Goal: Task Accomplishment & Management: Manage account settings

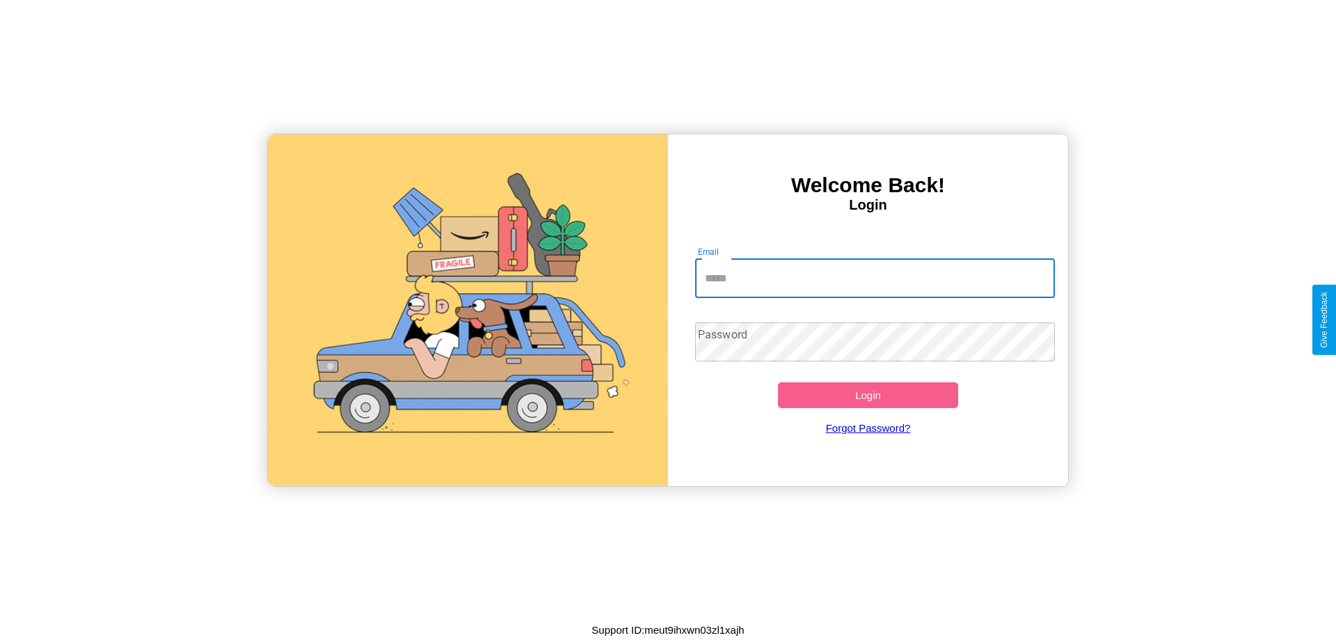
click at [875, 278] on input "Email" at bounding box center [875, 278] width 361 height 39
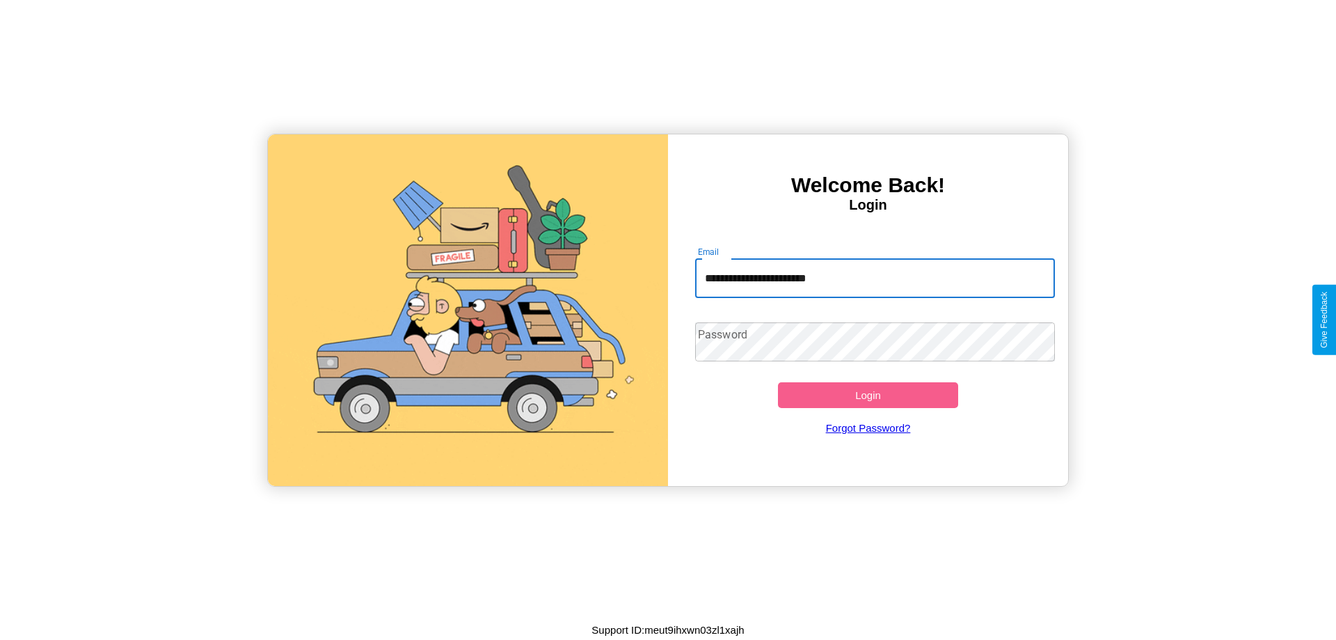
type input "**********"
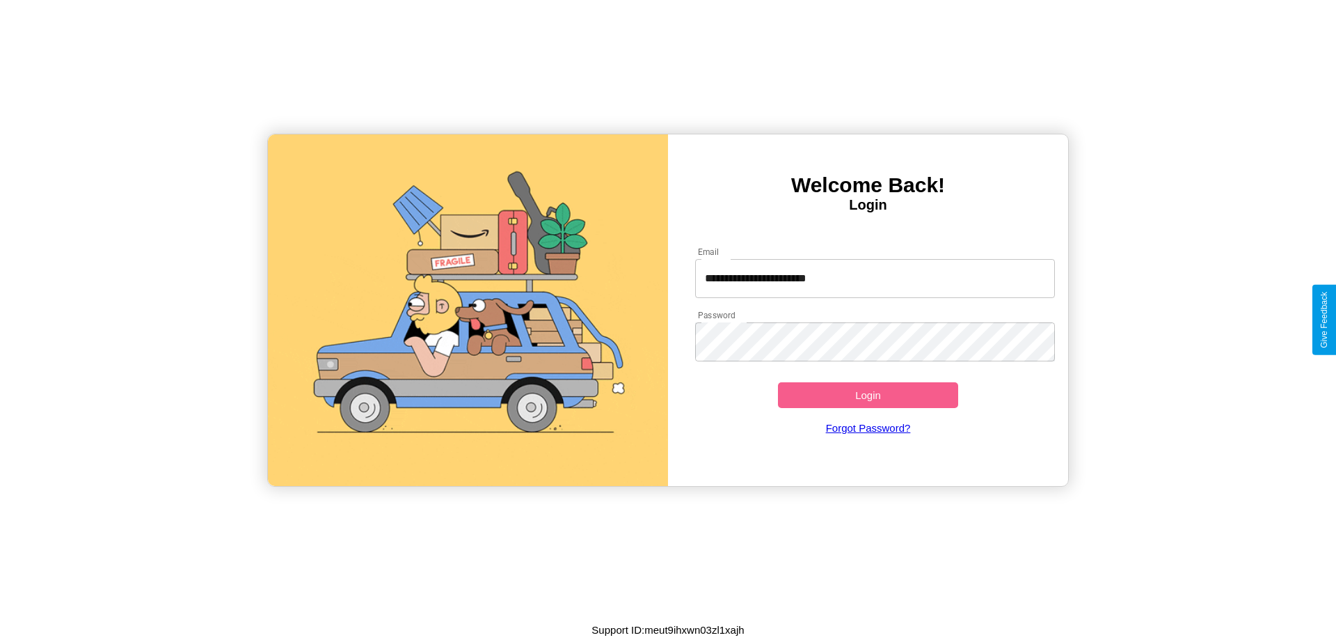
click at [868, 395] on button "Login" at bounding box center [868, 395] width 180 height 26
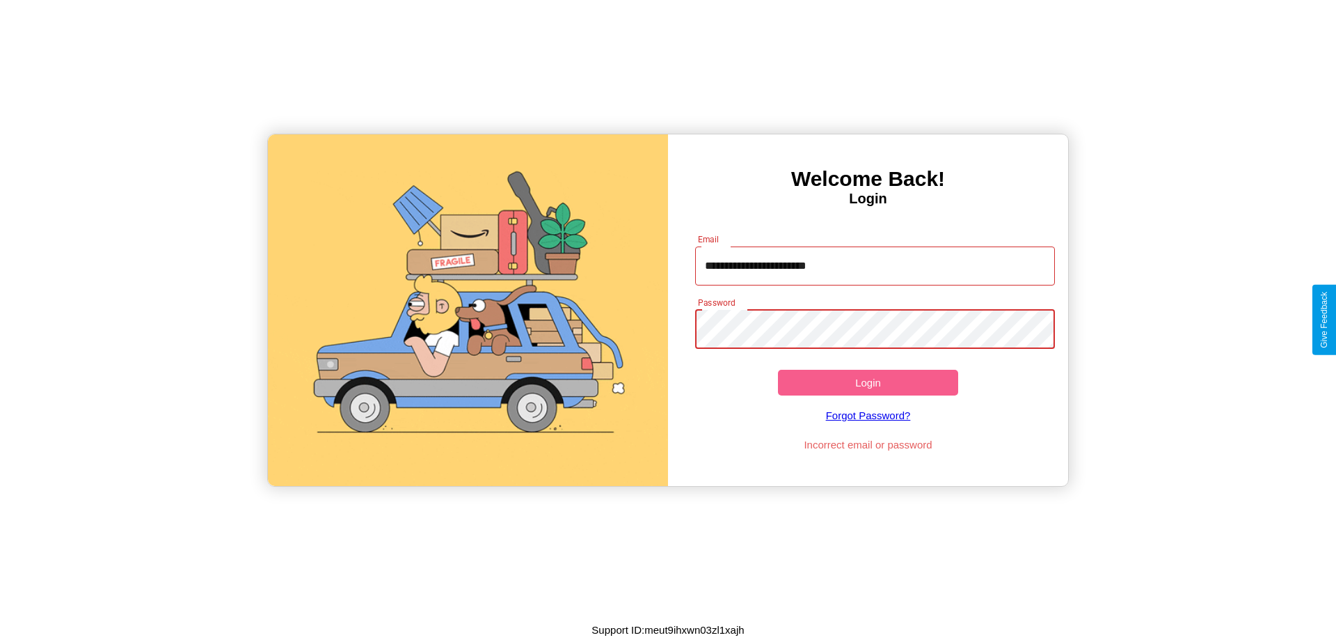
click at [868, 382] on button "Login" at bounding box center [868, 383] width 180 height 26
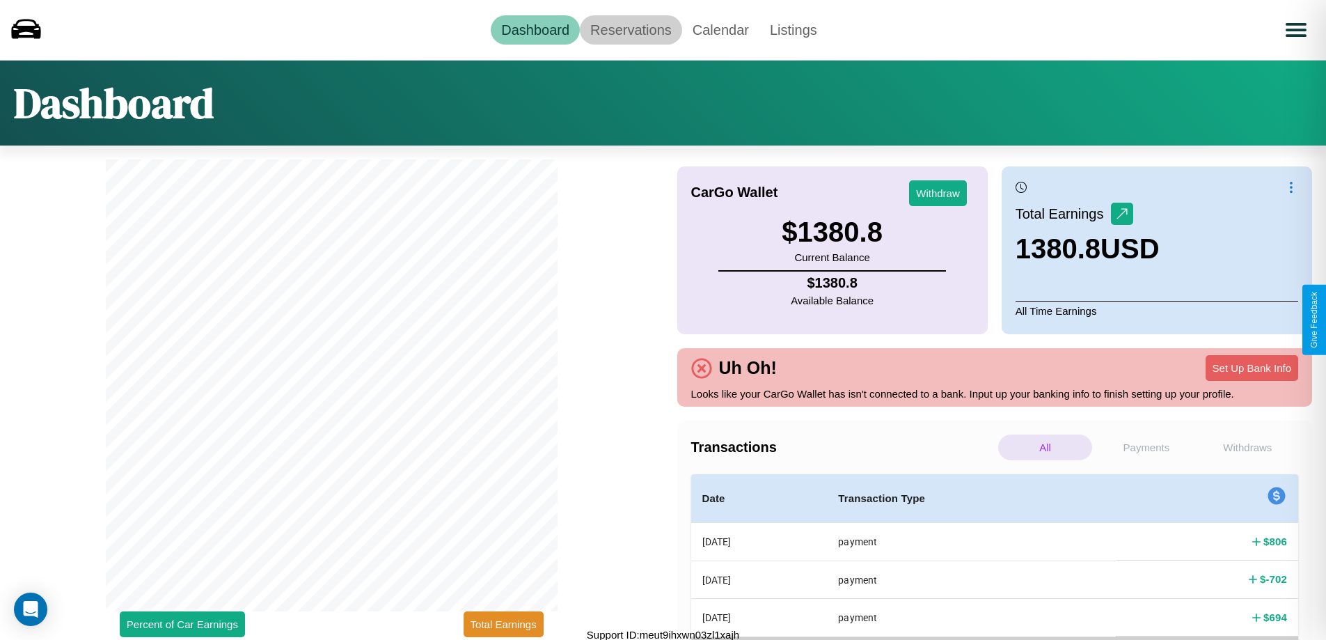
click at [631, 29] on link "Reservations" at bounding box center [631, 29] width 102 height 29
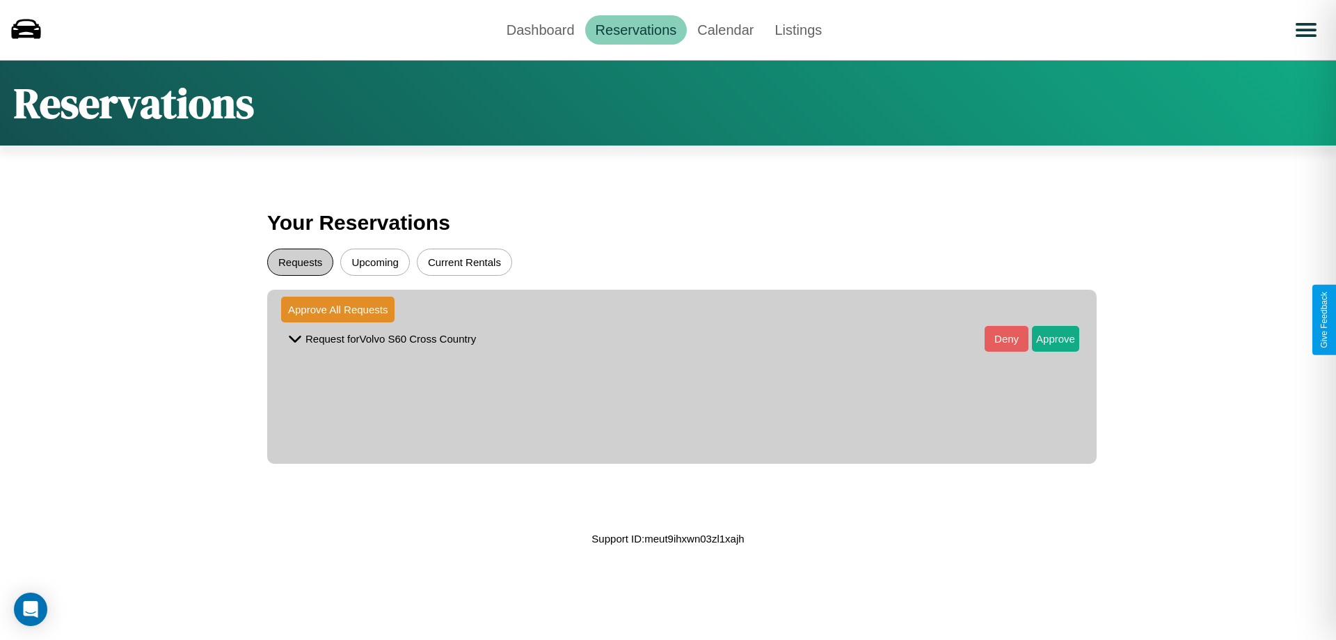
click at [300, 262] on button "Requests" at bounding box center [300, 261] width 66 height 27
click at [1045, 338] on button "Approve" at bounding box center [1055, 339] width 47 height 26
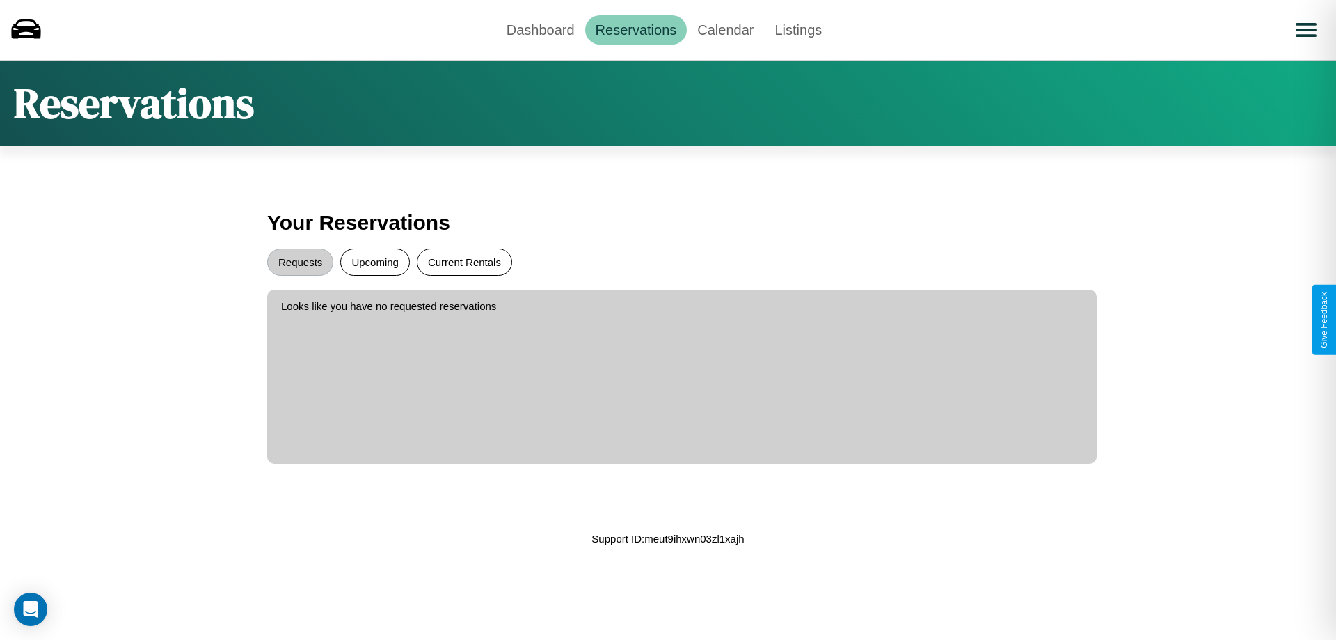
click at [464, 262] on button "Current Rentals" at bounding box center [464, 261] width 95 height 27
